Goal: Task Accomplishment & Management: Manage account settings

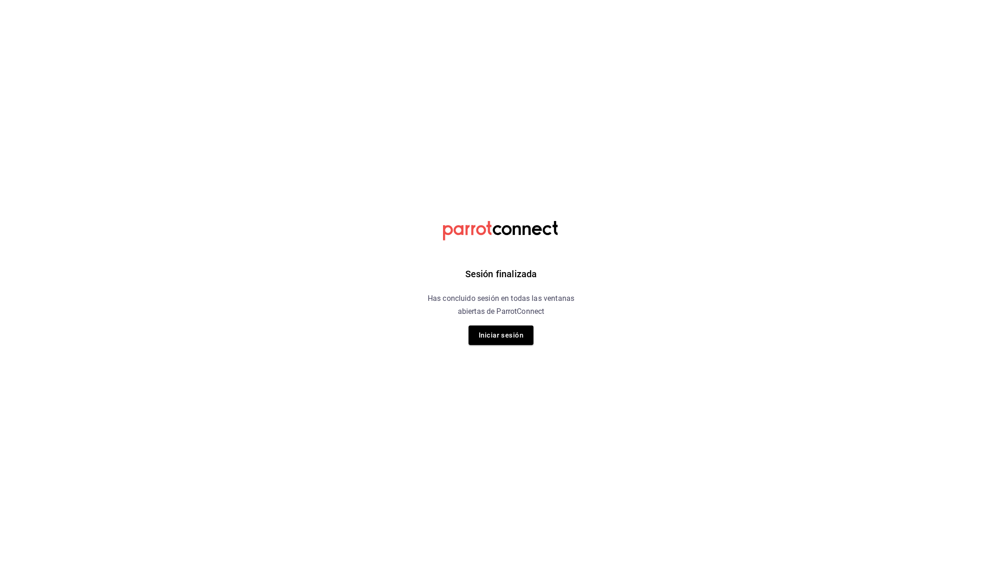
click at [499, 351] on div "Sesión finalizada Has concluido sesión en todas las ventanas abiertas de Parrot…" at bounding box center [501, 283] width 234 height 566
click at [497, 333] on button "Iniciar sesión" at bounding box center [501, 334] width 65 height 19
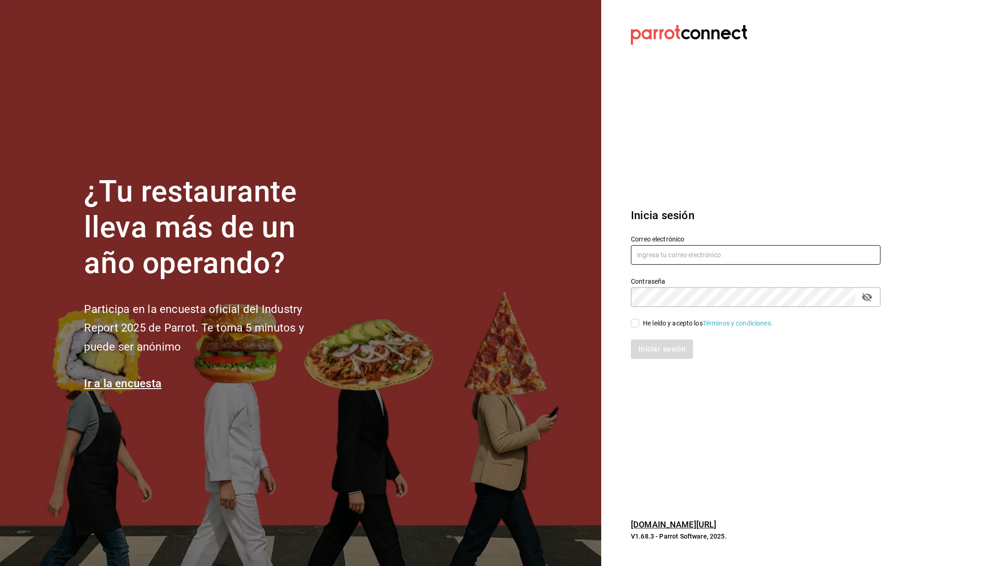
click at [698, 245] on input "text" at bounding box center [756, 254] width 250 height 19
click at [677, 253] on input "text" at bounding box center [756, 254] width 250 height 19
type input "yosefzonanag@gmail.com"
click at [639, 323] on input "He leído y acepto los Términos y condiciones." at bounding box center [635, 323] width 8 height 8
checkbox input "true"
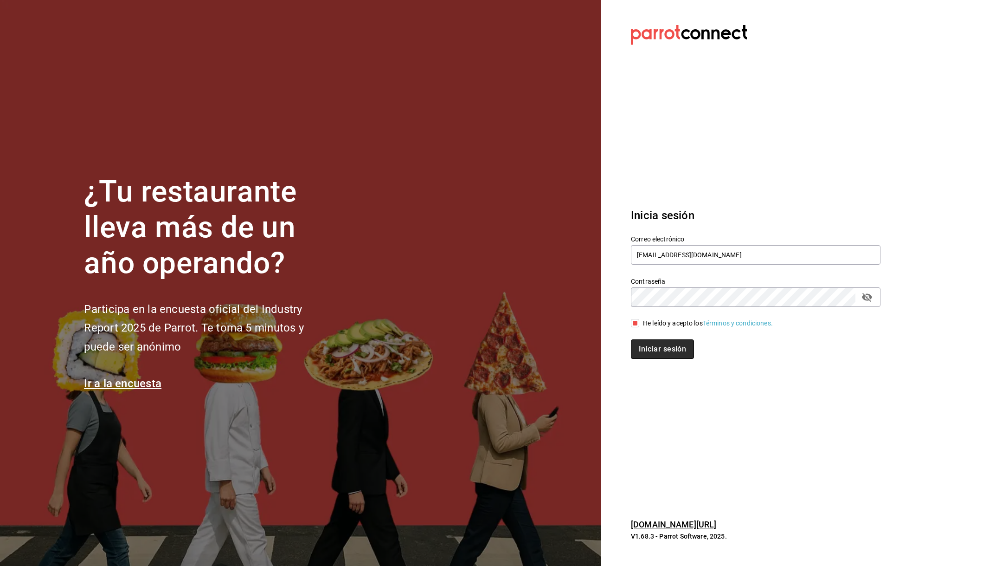
click at [656, 351] on button "Iniciar sesión" at bounding box center [662, 348] width 63 height 19
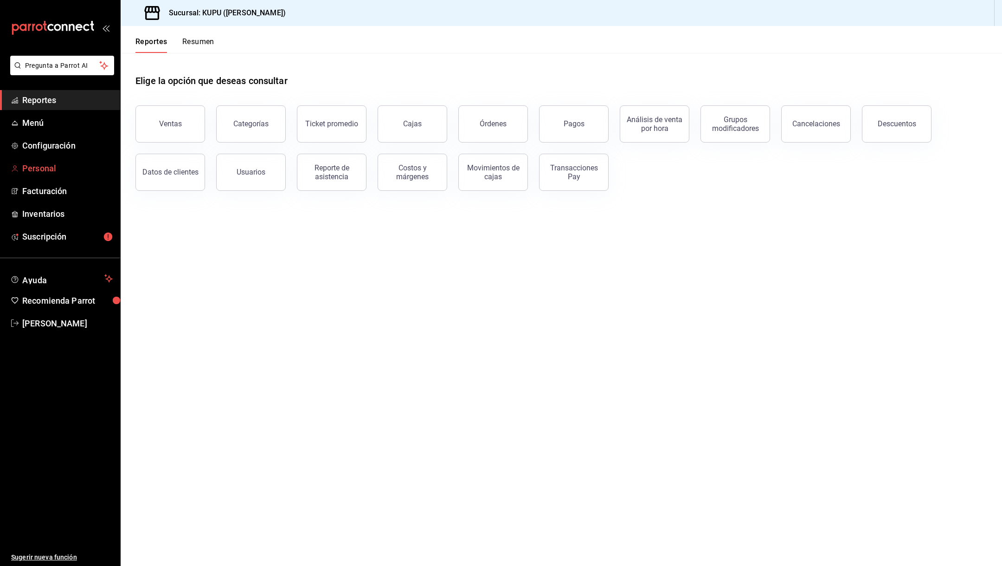
click at [44, 175] on link "Personal" at bounding box center [60, 168] width 120 height 20
